Goal: Transaction & Acquisition: Purchase product/service

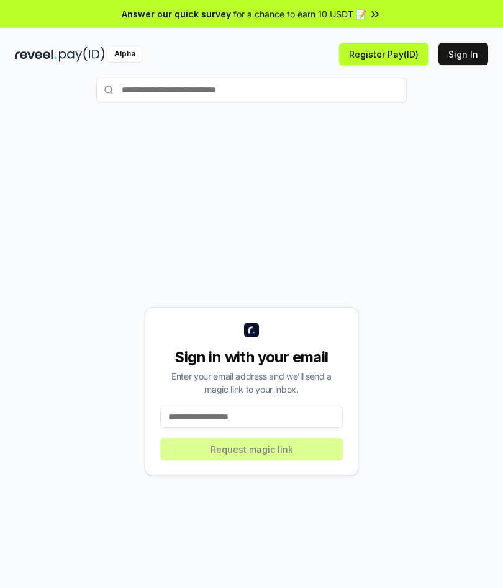
click at [271, 428] on input at bounding box center [251, 417] width 182 height 22
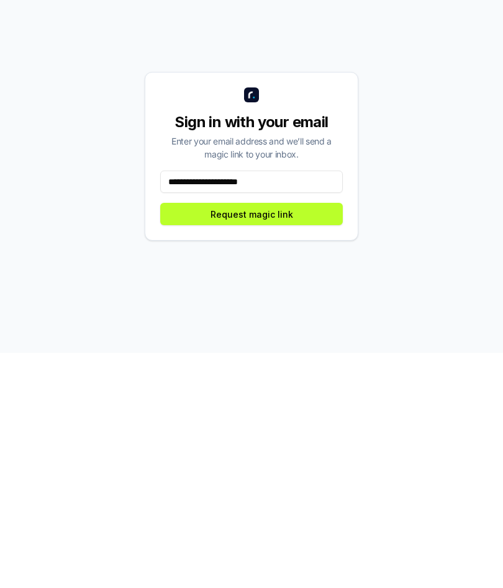
type input "**********"
click at [299, 438] on button "Request magic link" at bounding box center [251, 449] width 182 height 22
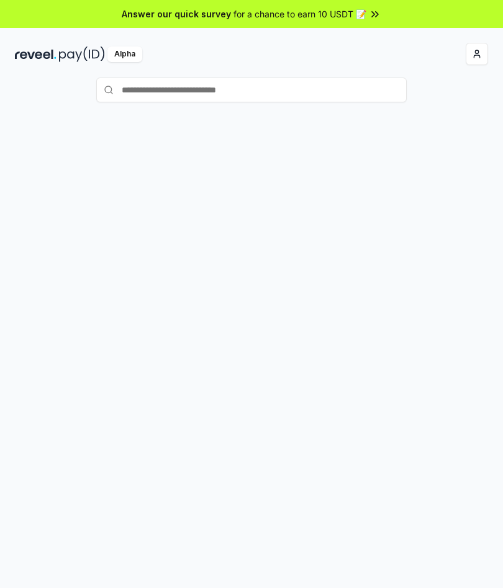
click at [301, 88] on input "text" at bounding box center [251, 90] width 310 height 25
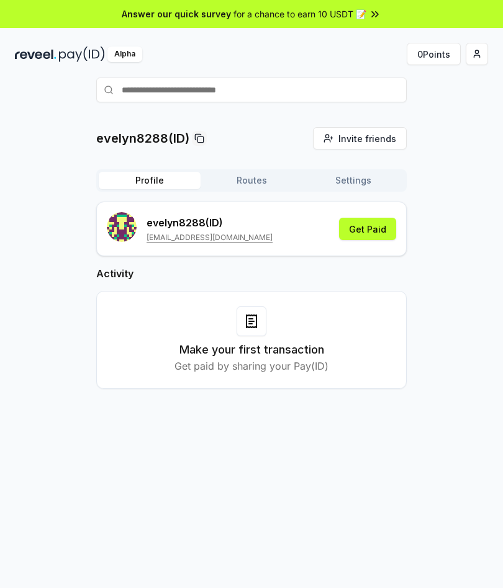
click at [314, 91] on input "text" at bounding box center [251, 90] width 310 height 25
type input "**********"
click at [392, 114] on span "Pay" at bounding box center [389, 114] width 24 height 19
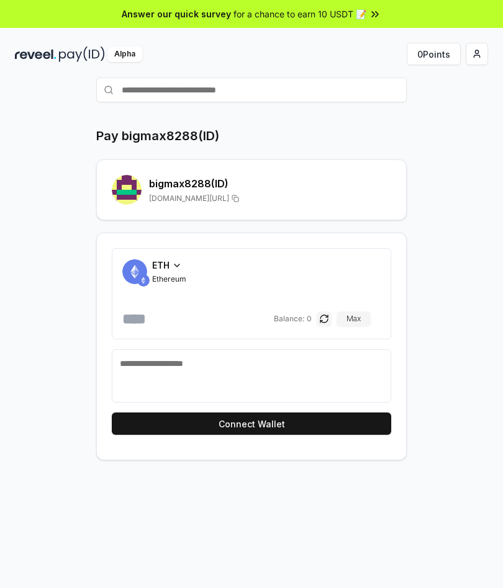
click at [166, 276] on span "Ethereum" at bounding box center [169, 279] width 34 height 10
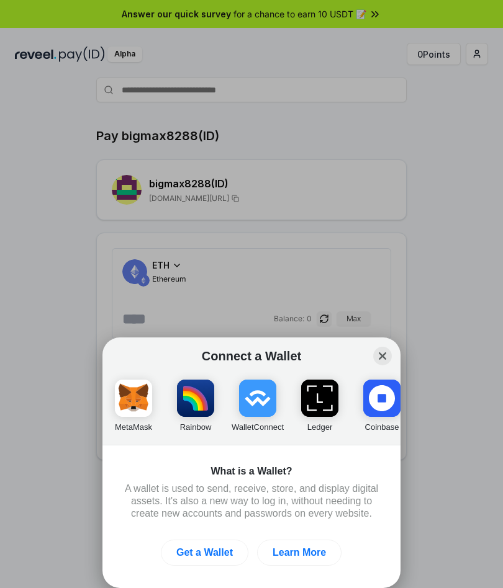
click at [262, 402] on img "button" at bounding box center [257, 398] width 37 height 37
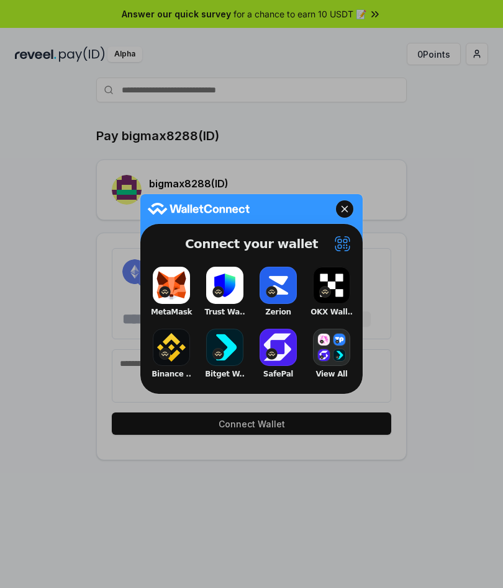
click at [169, 355] on button "Binance .." at bounding box center [171, 354] width 50 height 56
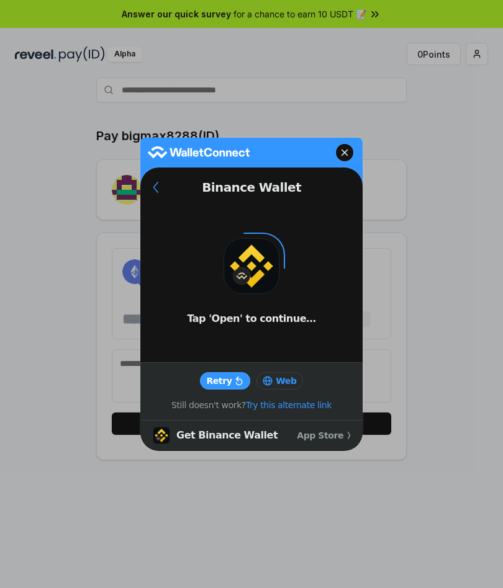
click at [239, 377] on icon at bounding box center [239, 381] width 9 height 10
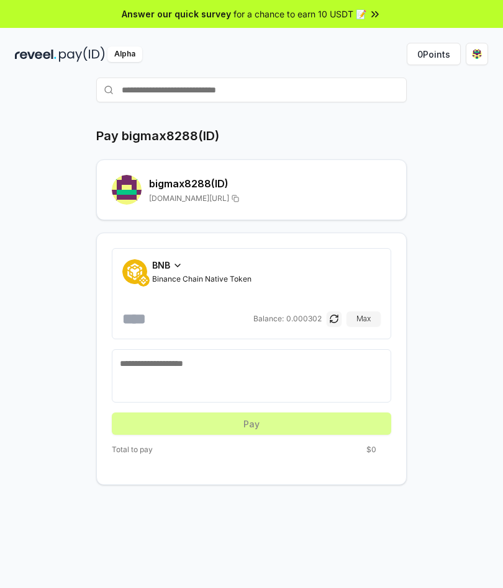
click at [164, 264] on span "BNB" at bounding box center [161, 265] width 18 height 13
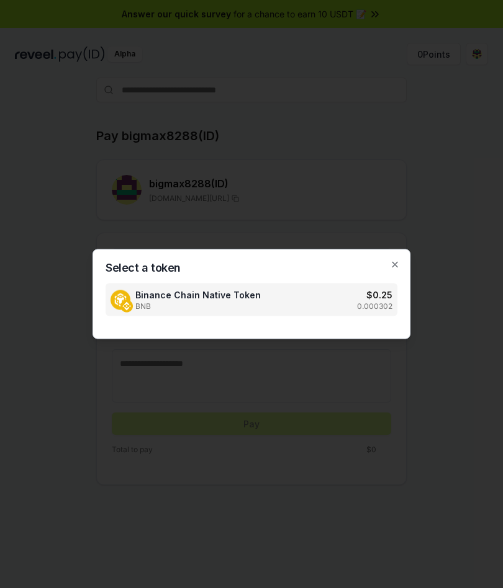
click at [394, 267] on icon "button" at bounding box center [395, 265] width 10 height 10
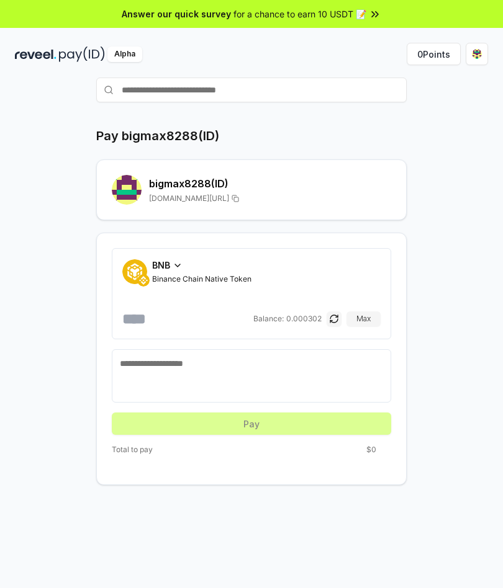
click at [165, 268] on span "BNB" at bounding box center [161, 265] width 18 height 13
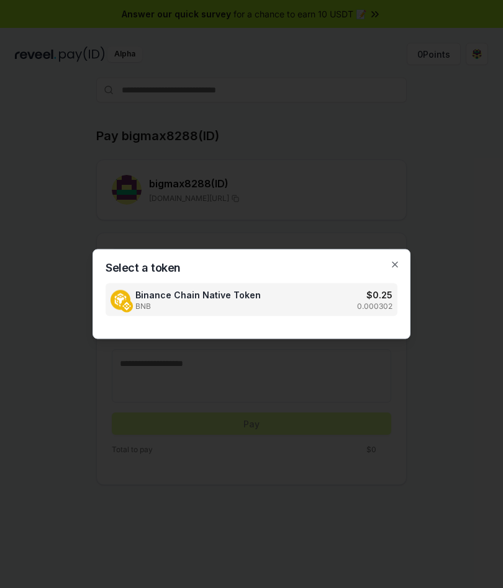
click at [407, 346] on div at bounding box center [251, 294] width 503 height 588
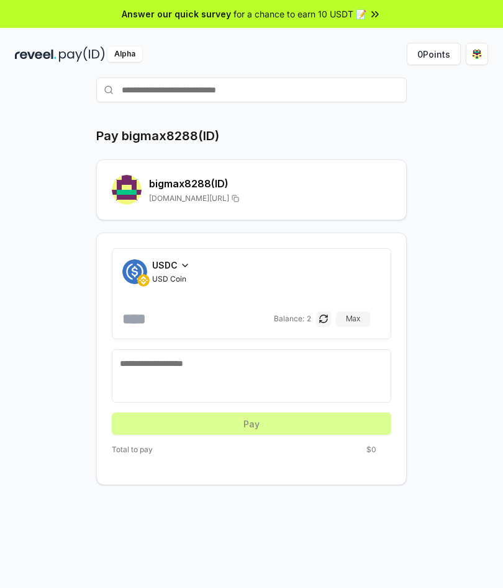
click at [173, 271] on span "USDC" at bounding box center [164, 265] width 25 height 13
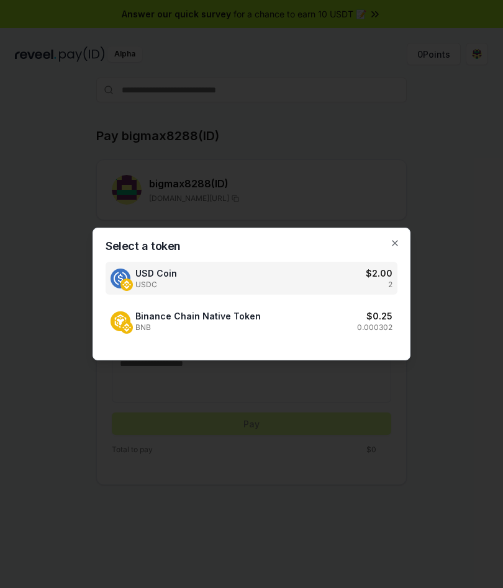
click at [382, 277] on h3 "$ 2.00" at bounding box center [379, 273] width 27 height 13
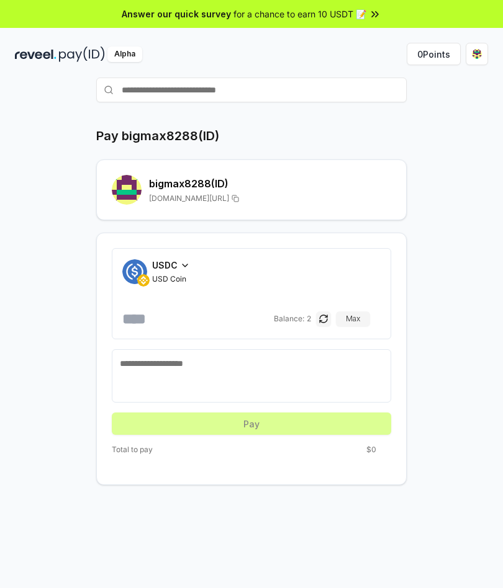
click at [177, 326] on input "number" at bounding box center [196, 319] width 149 height 20
type input "*"
click at [79, 322] on div "Pay bigmax8288(ID) bigmax8288 (ID) reveel.id/pay/bigmax8288 USDC USD Coin * Bal…" at bounding box center [251, 306] width 473 height 358
click at [331, 318] on button "button" at bounding box center [323, 319] width 15 height 15
click at [276, 372] on textarea at bounding box center [251, 376] width 263 height 37
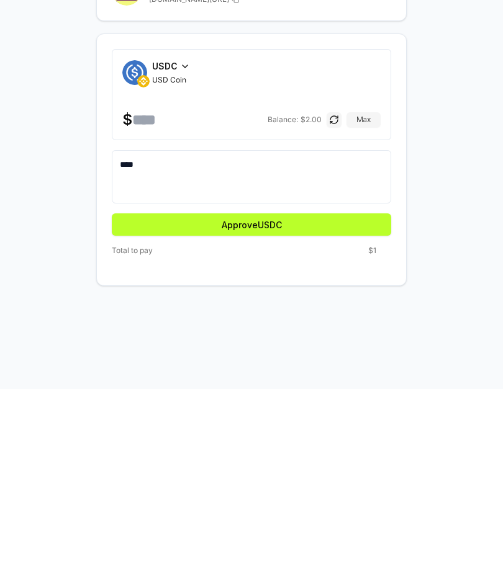
type textarea "****"
click at [315, 413] on button "Approve USDC" at bounding box center [251, 424] width 279 height 22
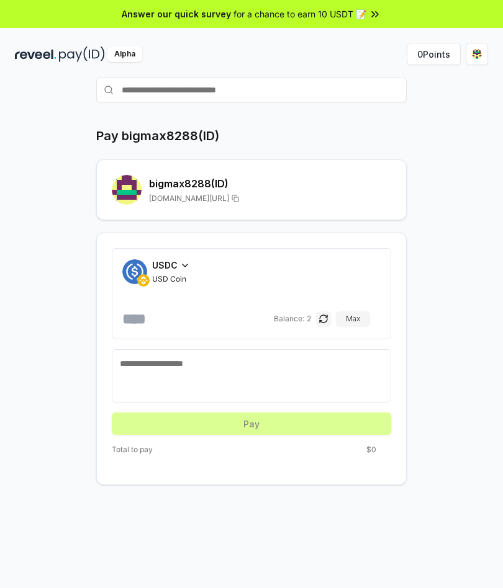
click at [156, 317] on input "number" at bounding box center [196, 319] width 149 height 20
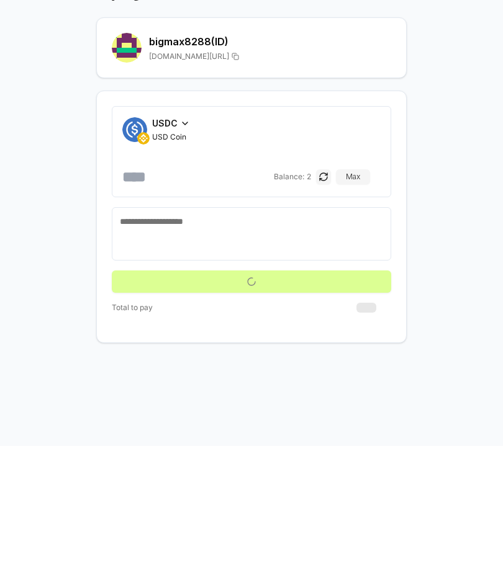
type input "*"
click at [204, 358] on textarea at bounding box center [251, 376] width 263 height 37
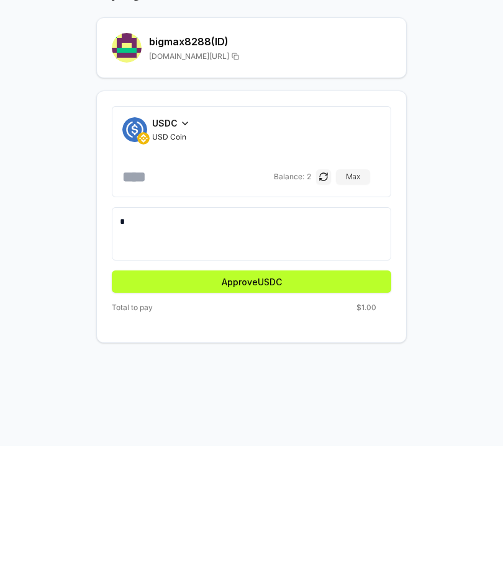
type textarea "*"
click at [327, 312] on button "button" at bounding box center [323, 319] width 15 height 15
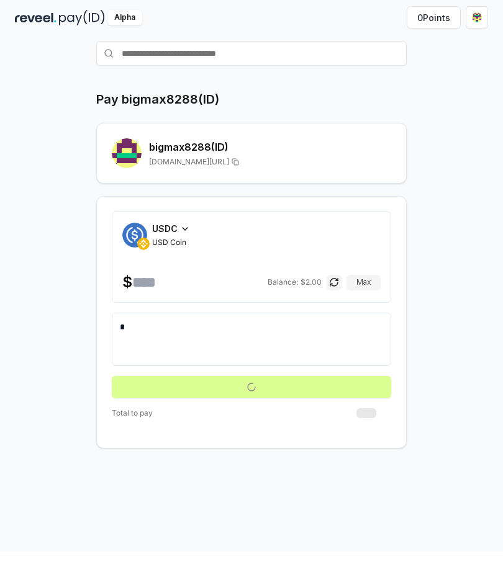
click at [284, 388] on form "USDC USD Coin $ * Balance: $ 2.00 Max *" at bounding box center [251, 341] width 279 height 187
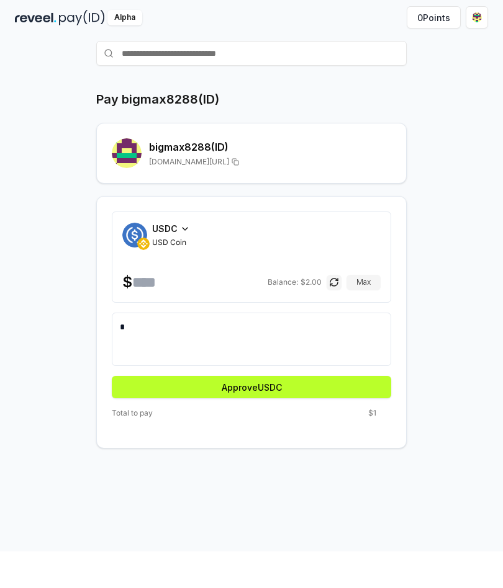
click at [328, 413] on button "Approve USDC" at bounding box center [251, 424] width 279 height 22
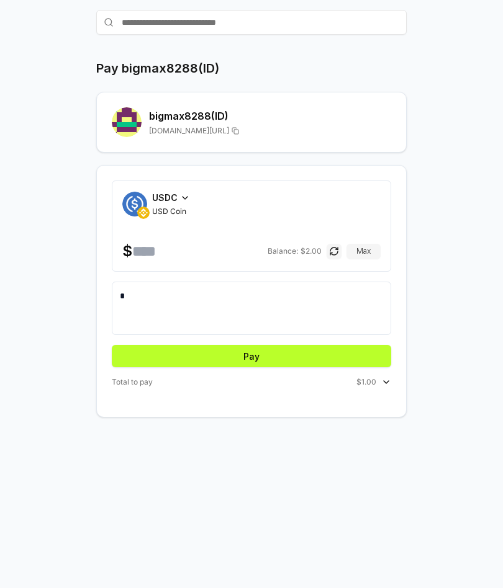
scroll to position [90, 0]
click at [336, 345] on button "Pay" at bounding box center [251, 356] width 279 height 22
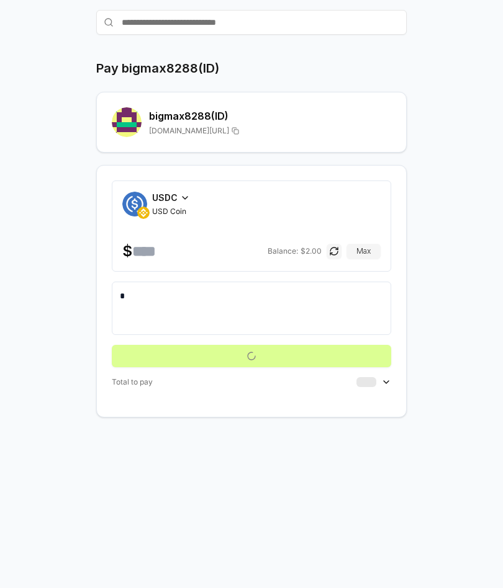
scroll to position [83, 0]
